Goal: Navigation & Orientation: Find specific page/section

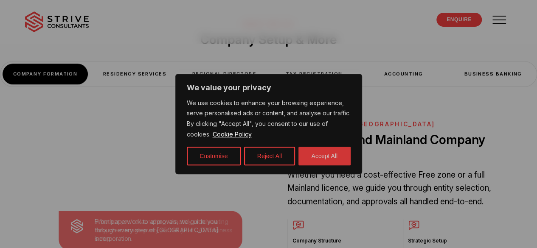
click at [325, 160] on button "Accept All" at bounding box center [324, 156] width 52 height 19
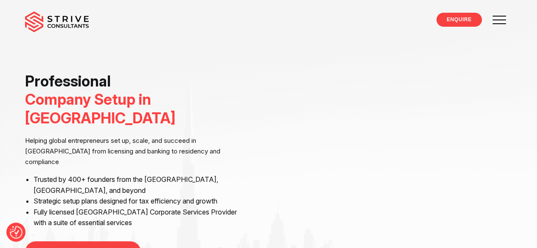
click at [0, 0] on link "Accounting & Tax" at bounding box center [0, 0] width 0 height 0
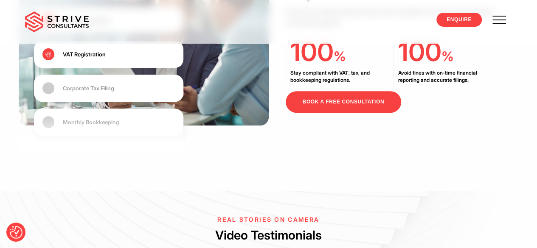
scroll to position [1762, 0]
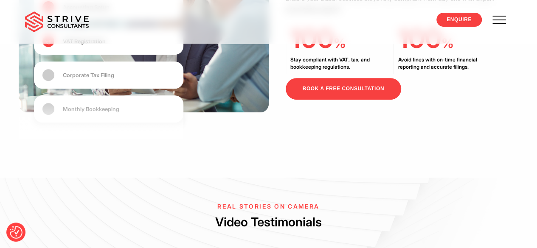
click at [81, 79] on div "Corporate Tax Filing" at bounding box center [88, 76] width 51 height 8
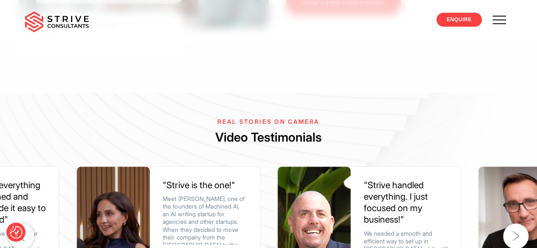
scroll to position [1719, 0]
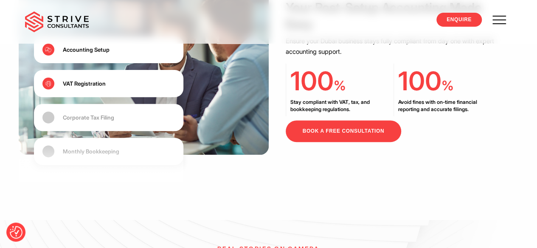
click at [76, 63] on div "Accounting Setup" at bounding box center [109, 49] width 150 height 27
click at [0, 0] on link "Regional Directors" at bounding box center [0, 0] width 0 height 0
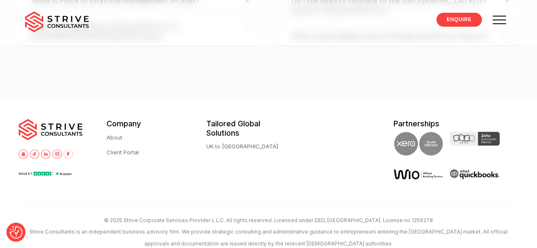
scroll to position [2746, 0]
